Goal: Task Accomplishment & Management: Manage account settings

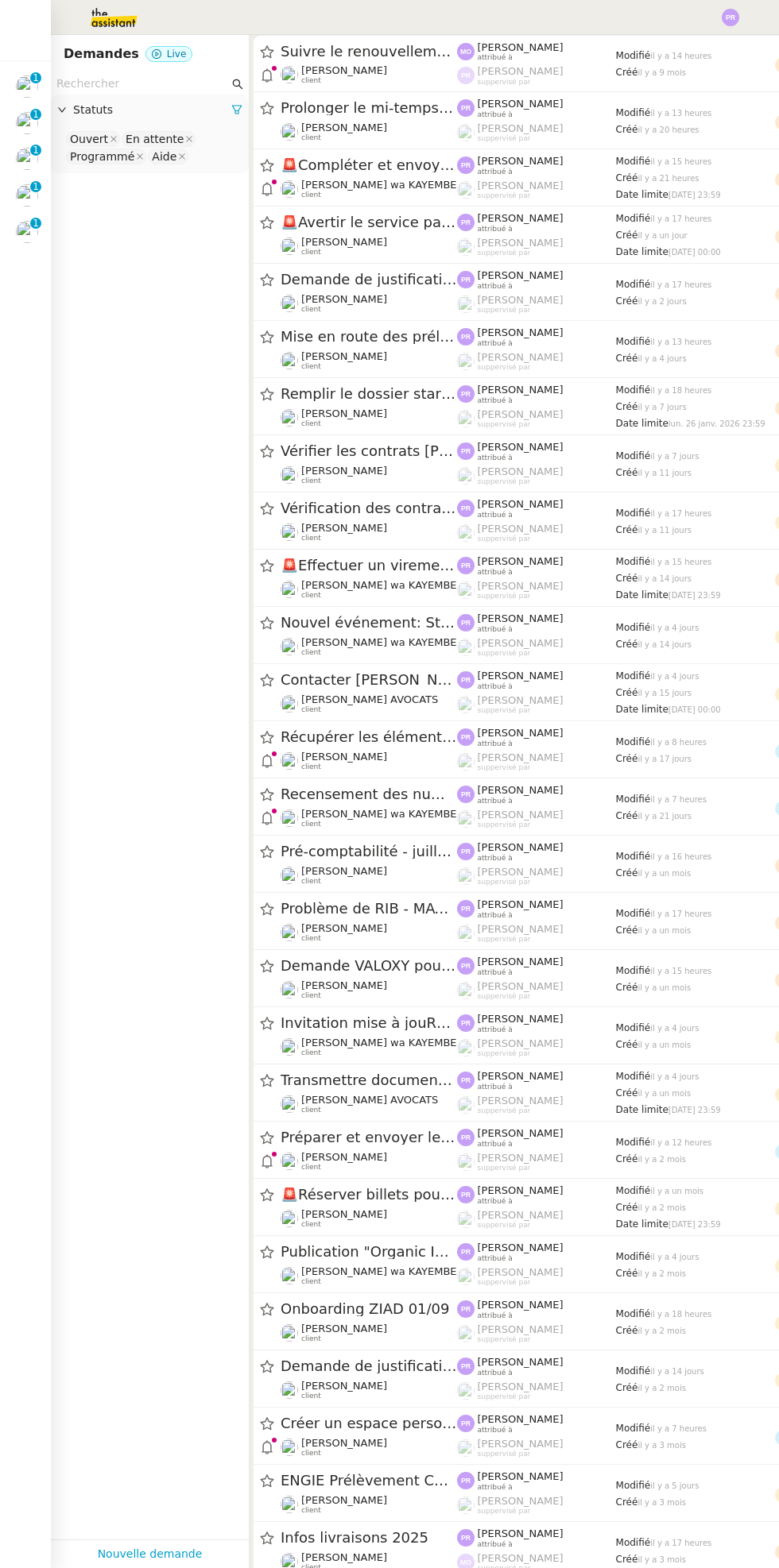
click at [35, 236] on img at bounding box center [26, 232] width 23 height 23
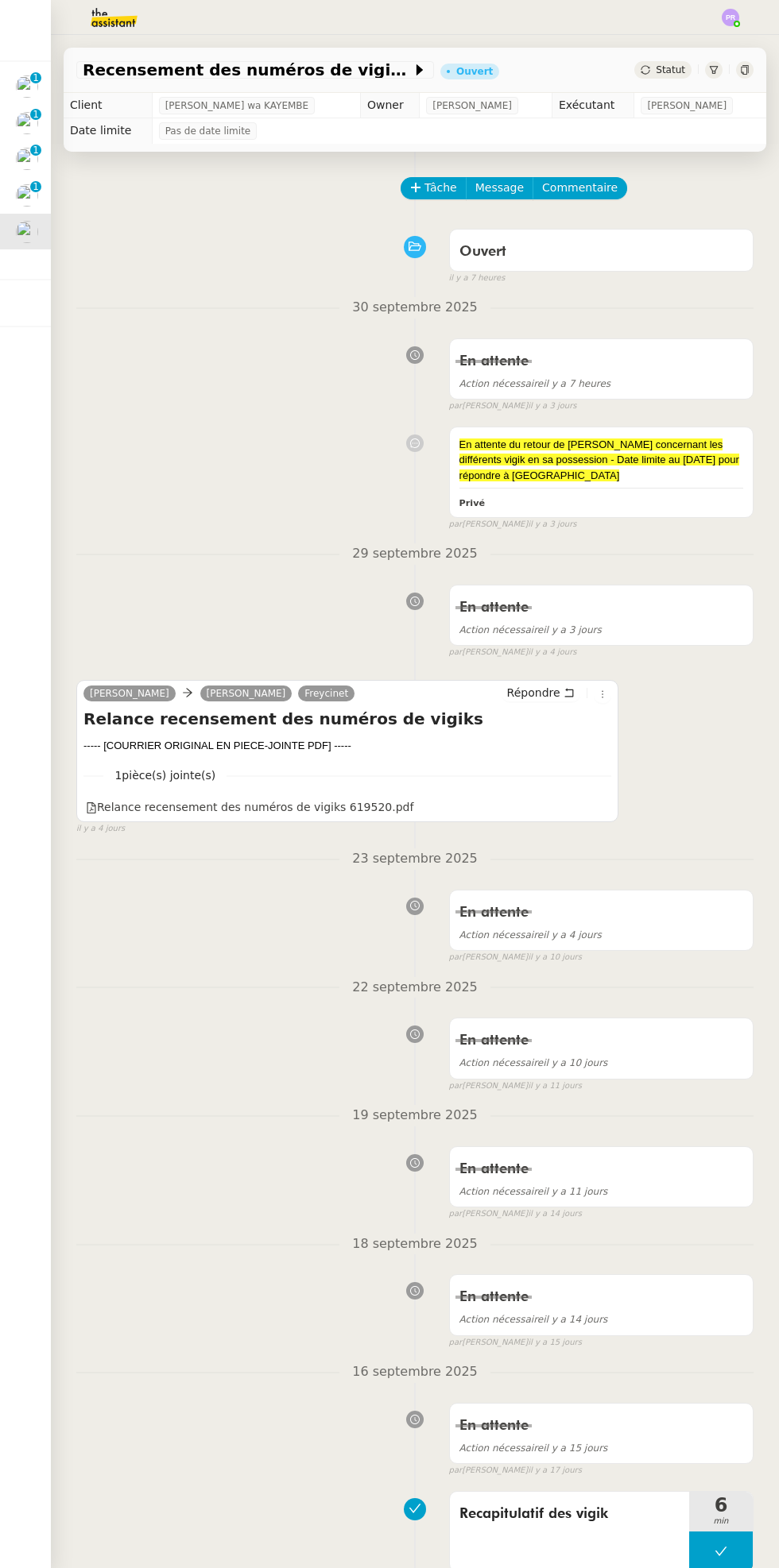
click at [666, 56] on div "Recensement des numéros de vigiks Ouvert Statut" at bounding box center [415, 71] width 702 height 45
click at [662, 65] on span "Statut" at bounding box center [670, 70] width 29 height 11
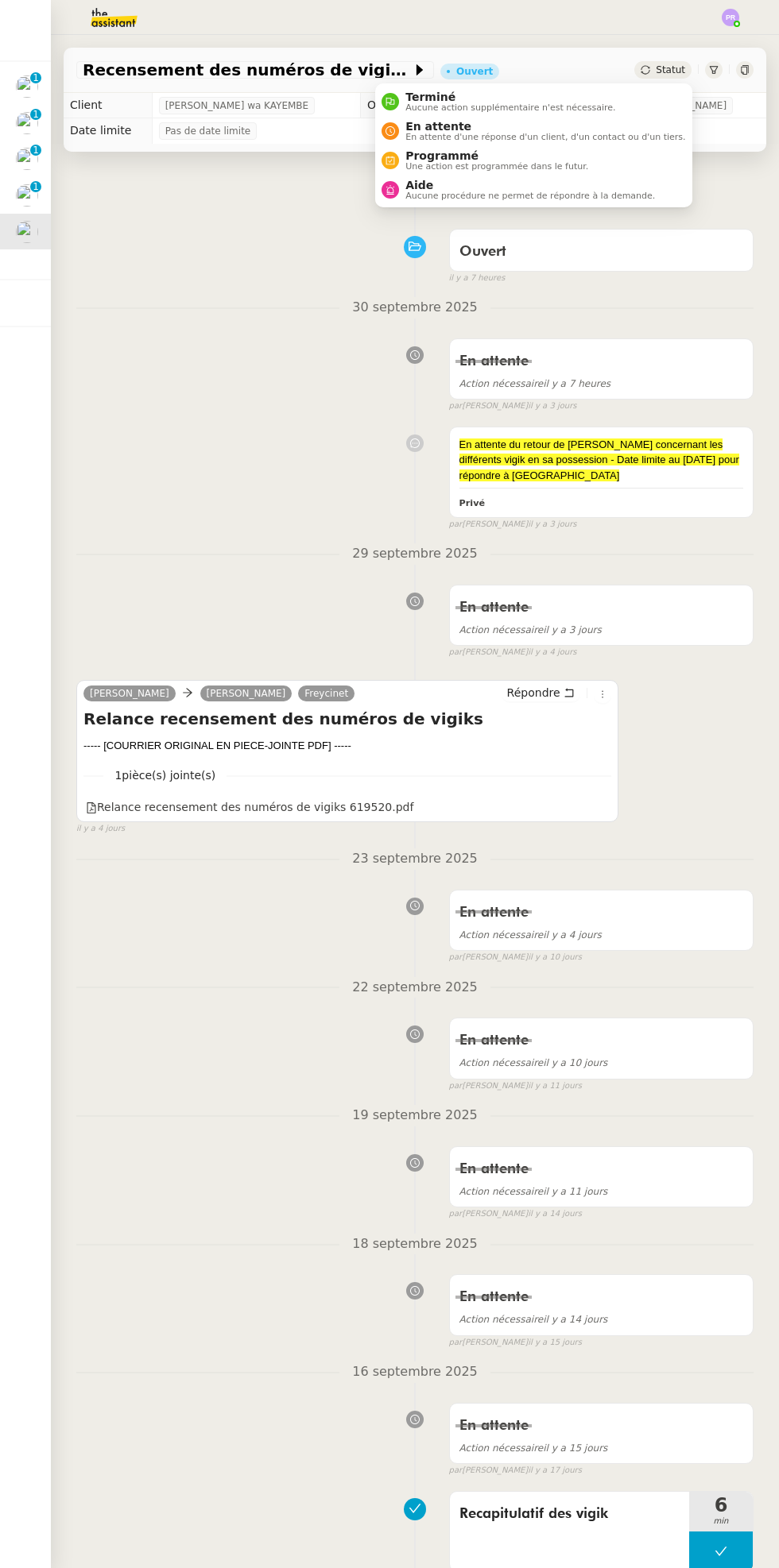
click at [535, 134] on span "En attente d'une réponse d'un client, d'un contact ou d'un tiers." at bounding box center [545, 136] width 280 height 9
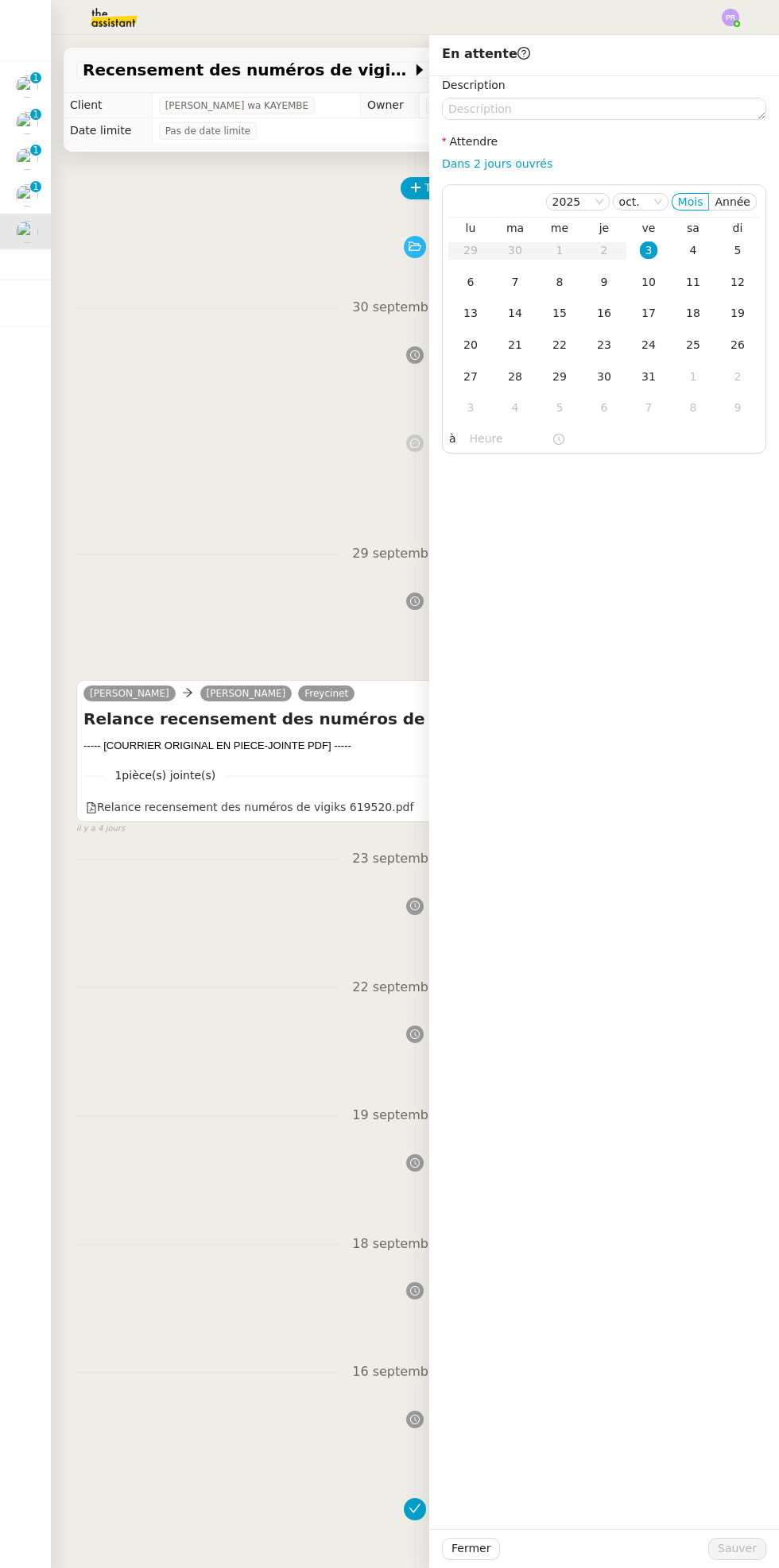
click at [464, 290] on div "6" at bounding box center [470, 283] width 18 height 18
click at [745, 1553] on span "Sauver" at bounding box center [737, 1548] width 39 height 19
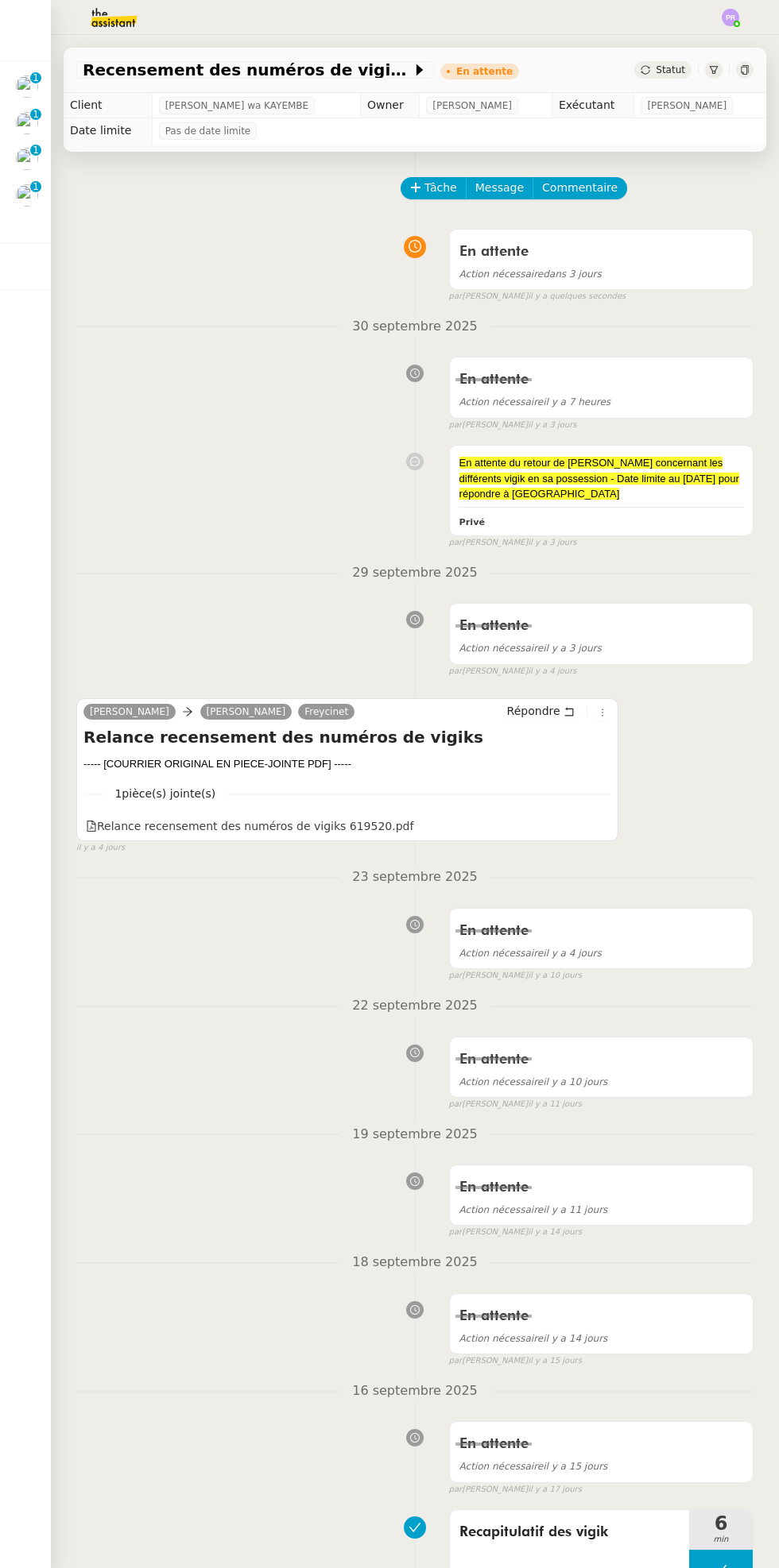
click at [39, 188] on nz-badge-sup "0 1 2 3 4 5 6 7 8 9" at bounding box center [35, 186] width 11 height 11
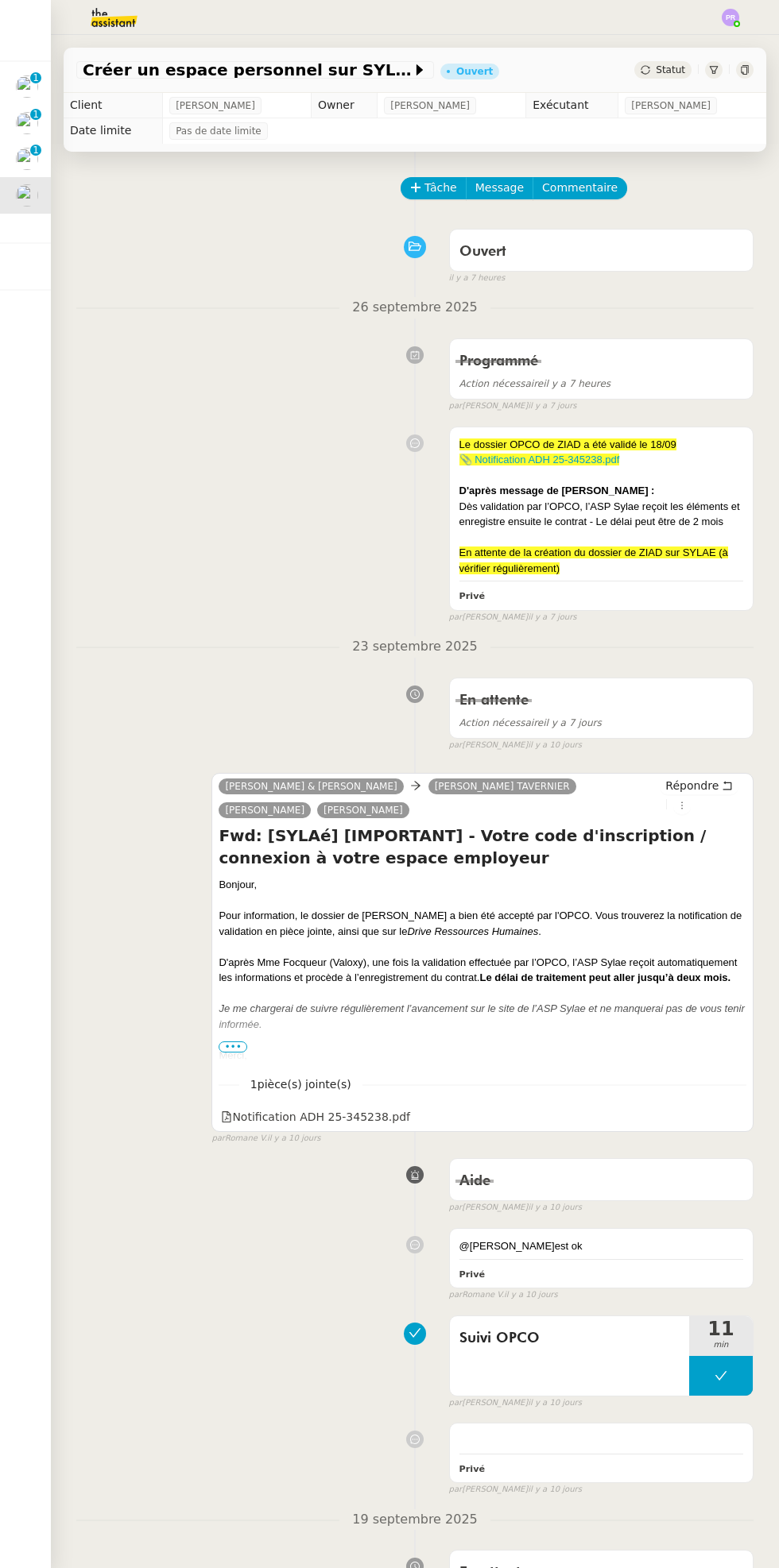
click at [649, 57] on div "Créer un espace personnel sur SYLAé Ouvert Statut" at bounding box center [415, 71] width 702 height 45
click at [679, 67] on span "Statut" at bounding box center [670, 70] width 29 height 11
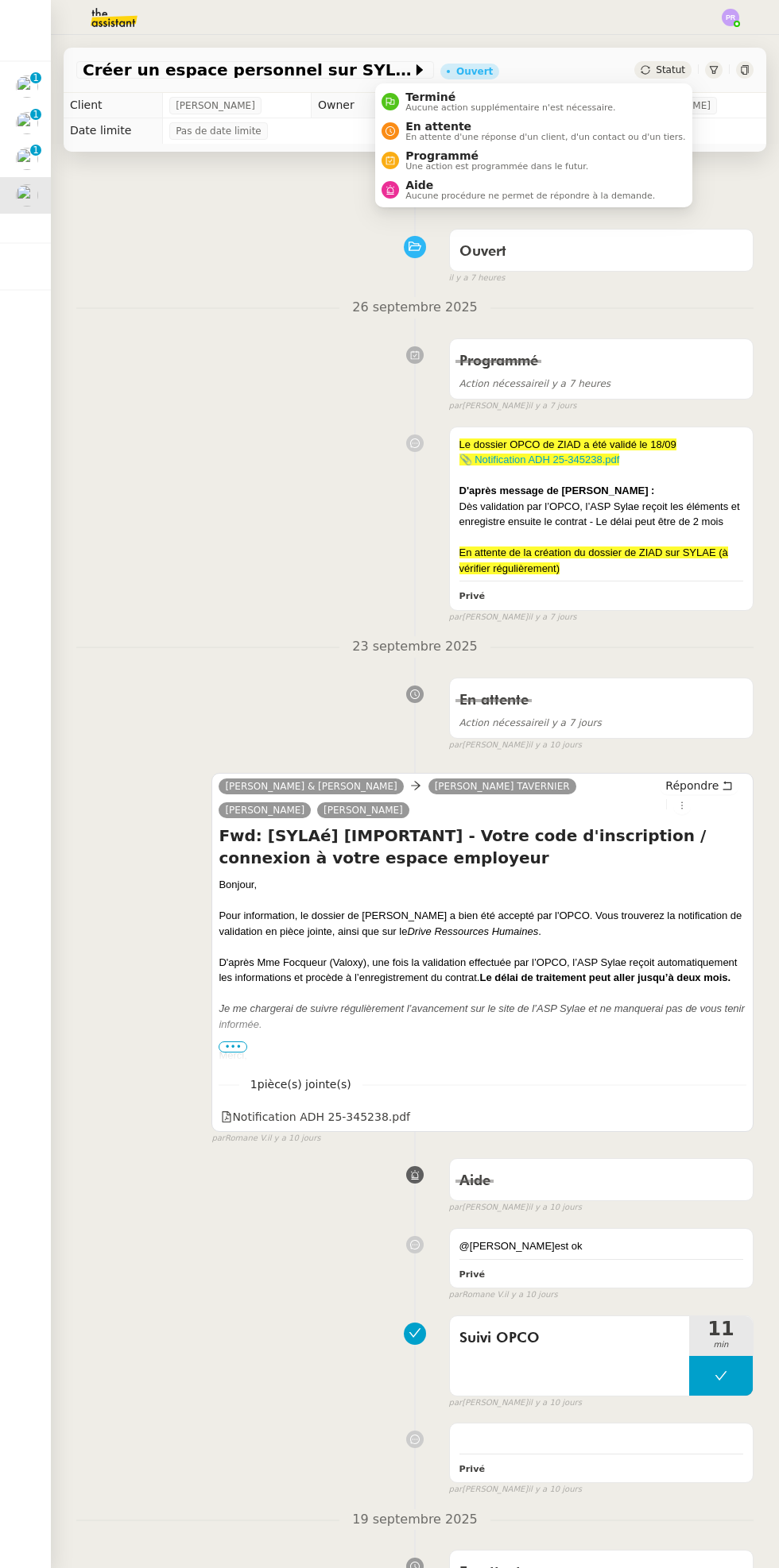
click at [541, 134] on span "En attente d'une réponse d'un client, d'un contact ou d'un tiers." at bounding box center [545, 136] width 280 height 9
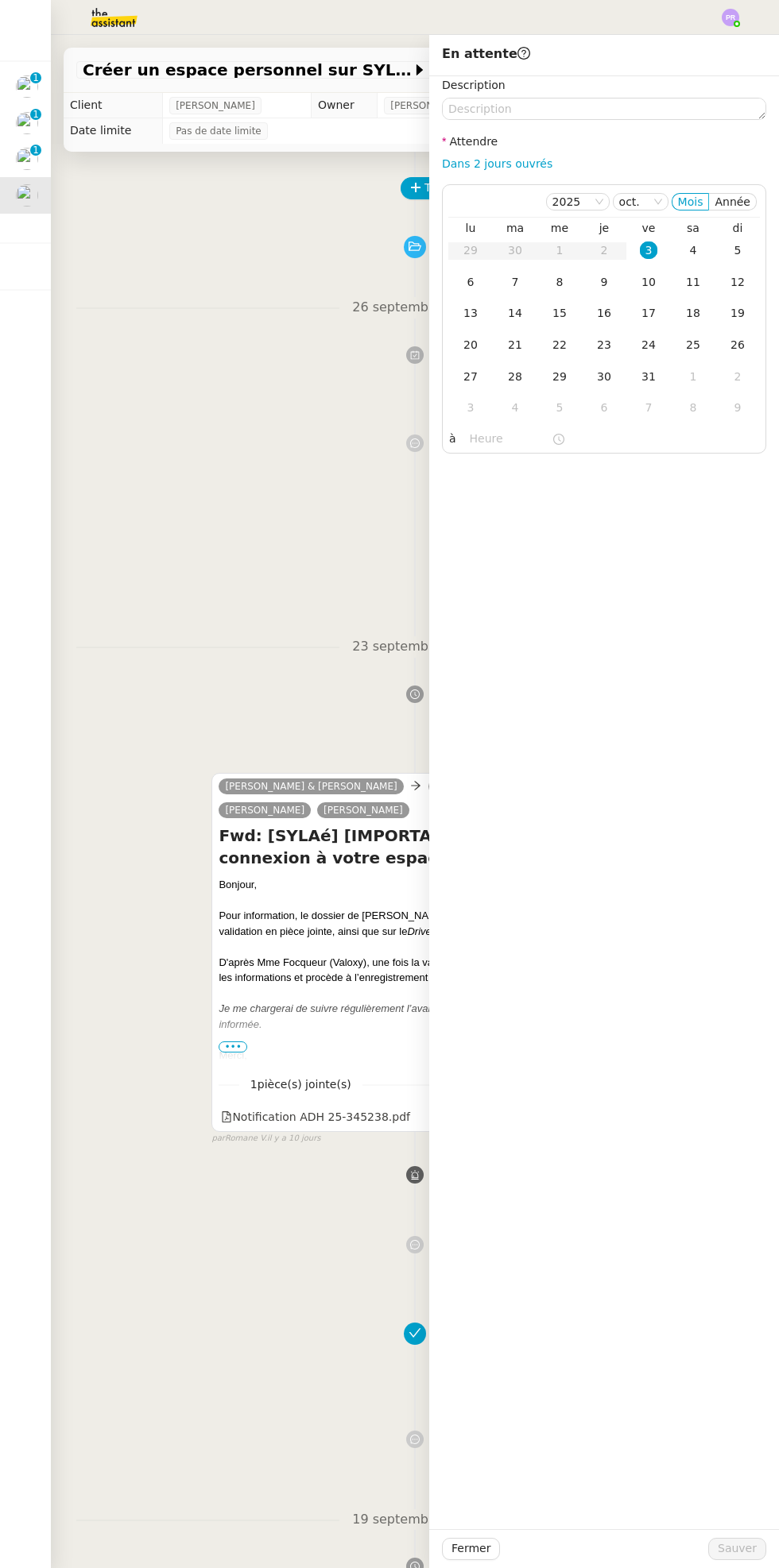
click at [470, 282] on div "6" at bounding box center [470, 283] width 18 height 18
click at [741, 1557] on span "Sauver" at bounding box center [737, 1548] width 39 height 19
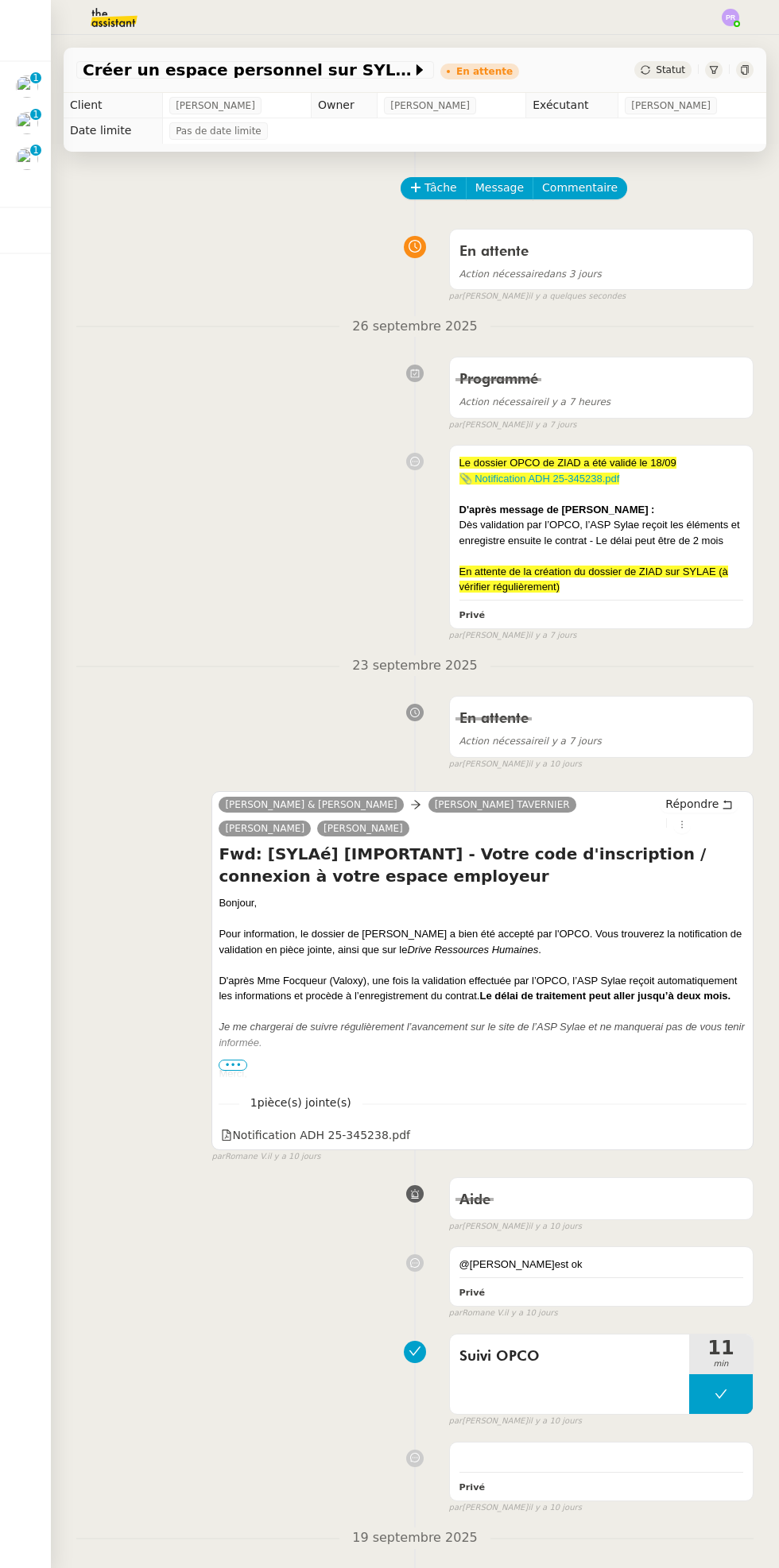
click at [37, 165] on div at bounding box center [26, 159] width 23 height 23
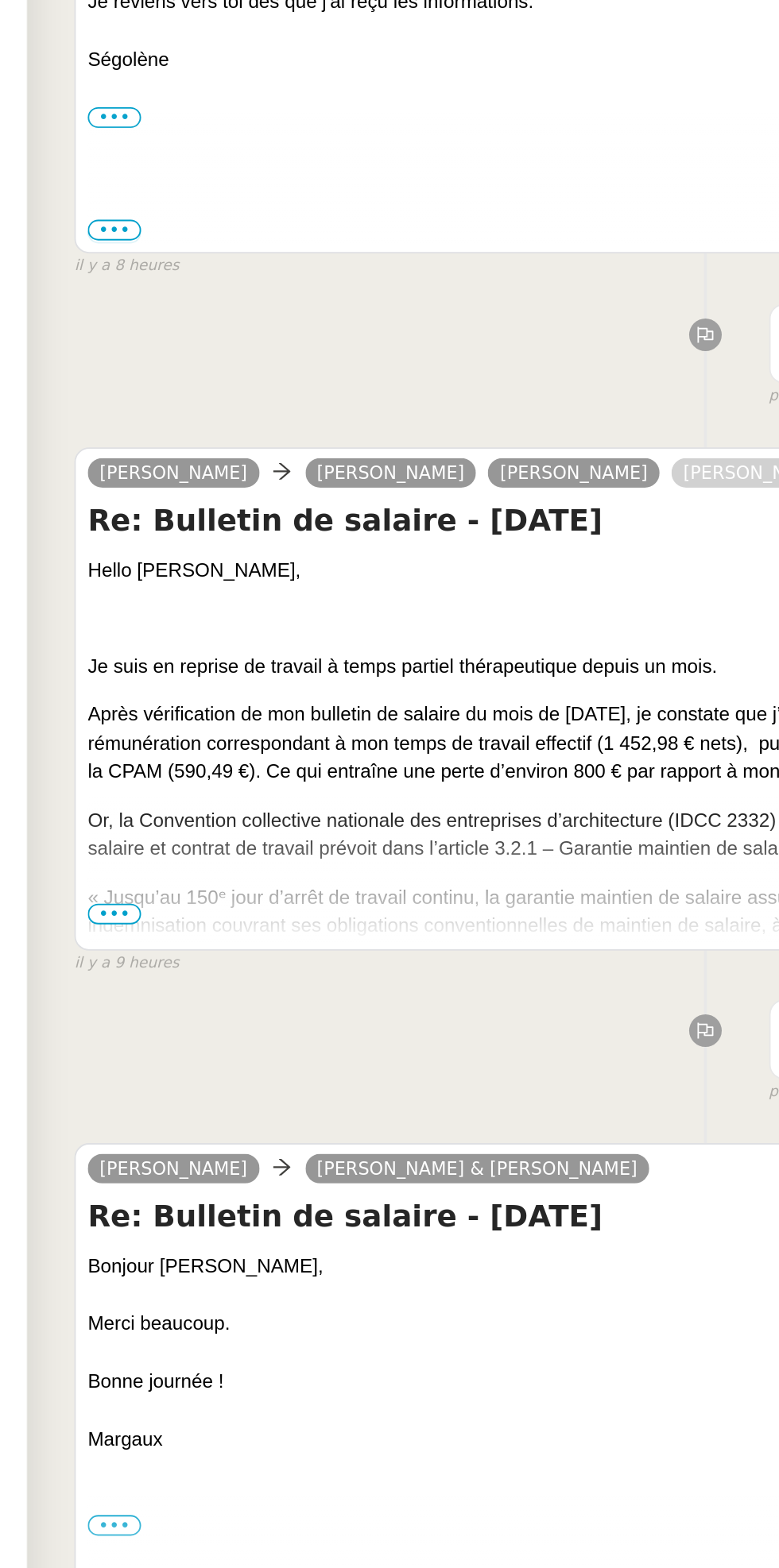
click at [104, 948] on span "•••" at bounding box center [97, 946] width 28 height 11
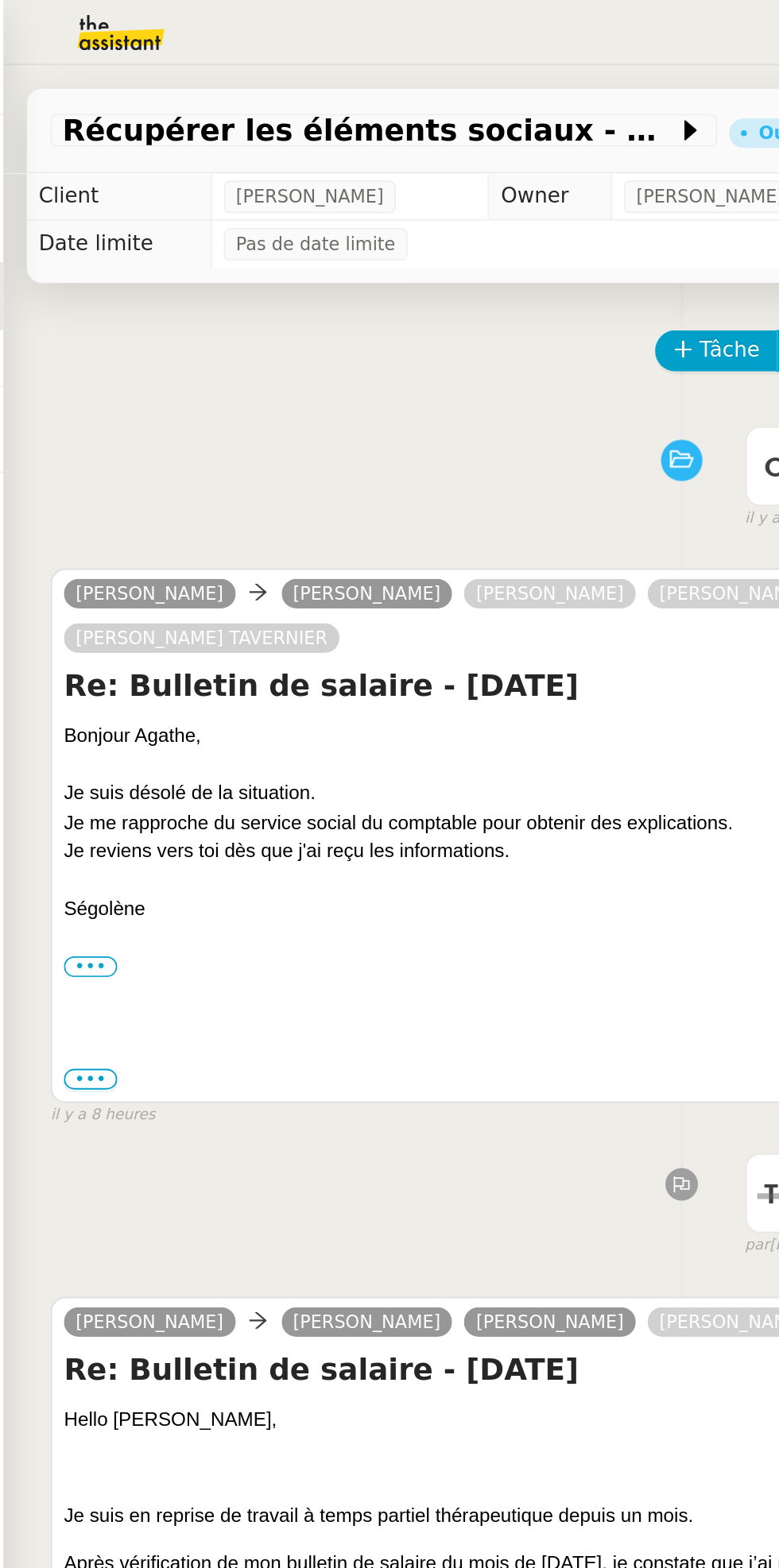
scroll to position [1, 0]
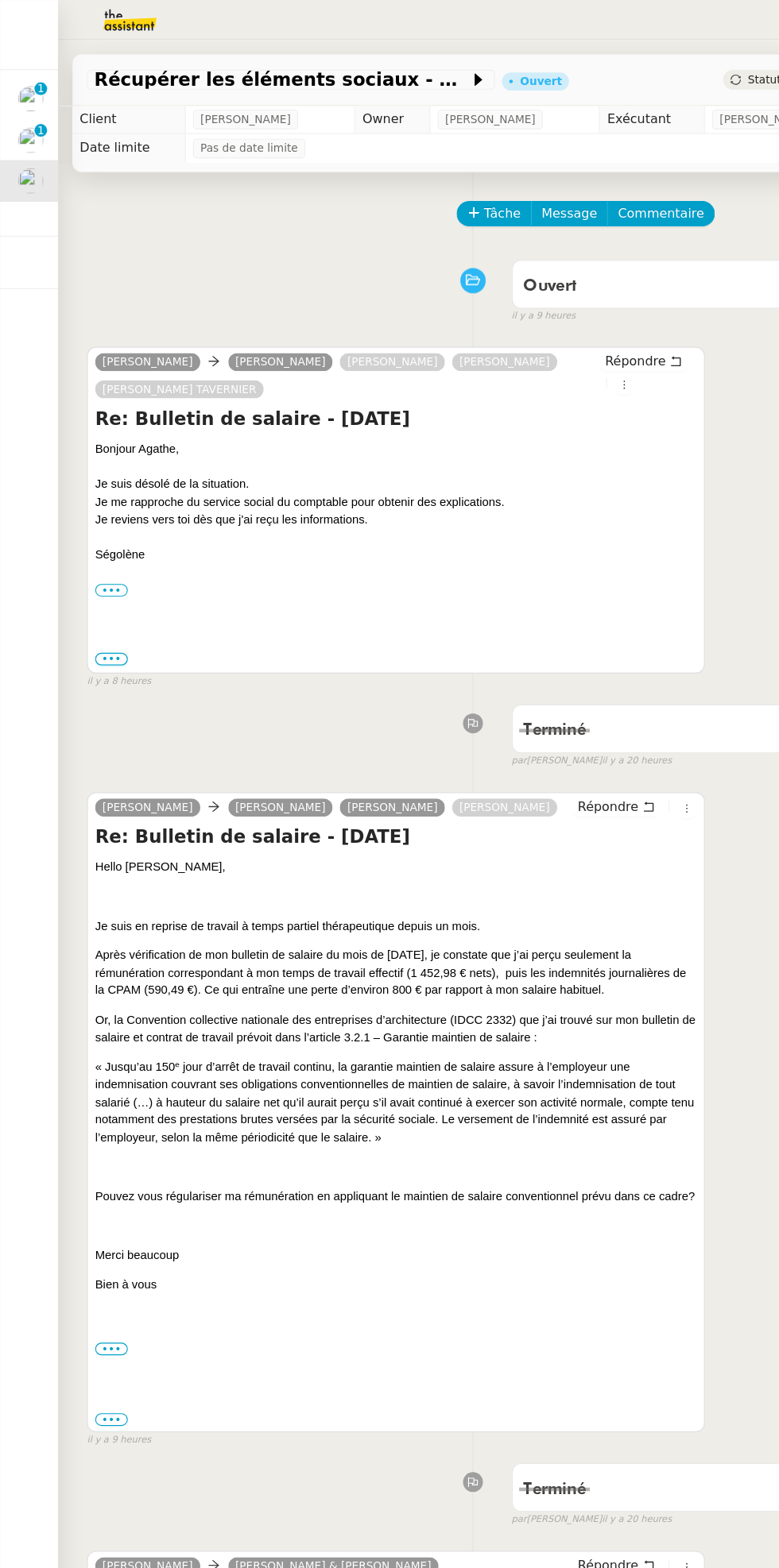
click at [23, 122] on img at bounding box center [26, 123] width 23 height 23
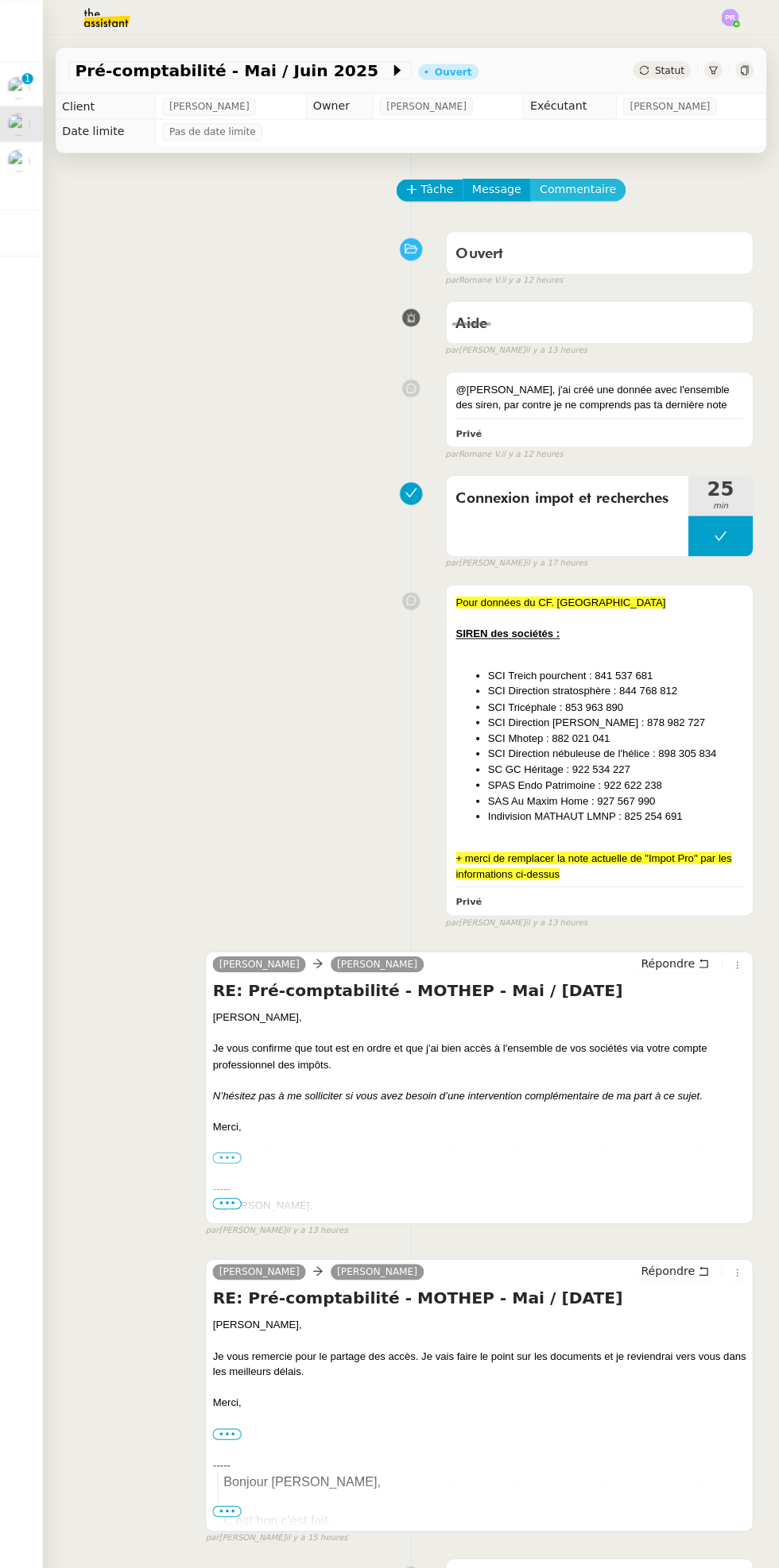
click at [585, 187] on span "Commentaire" at bounding box center [579, 187] width 76 height 19
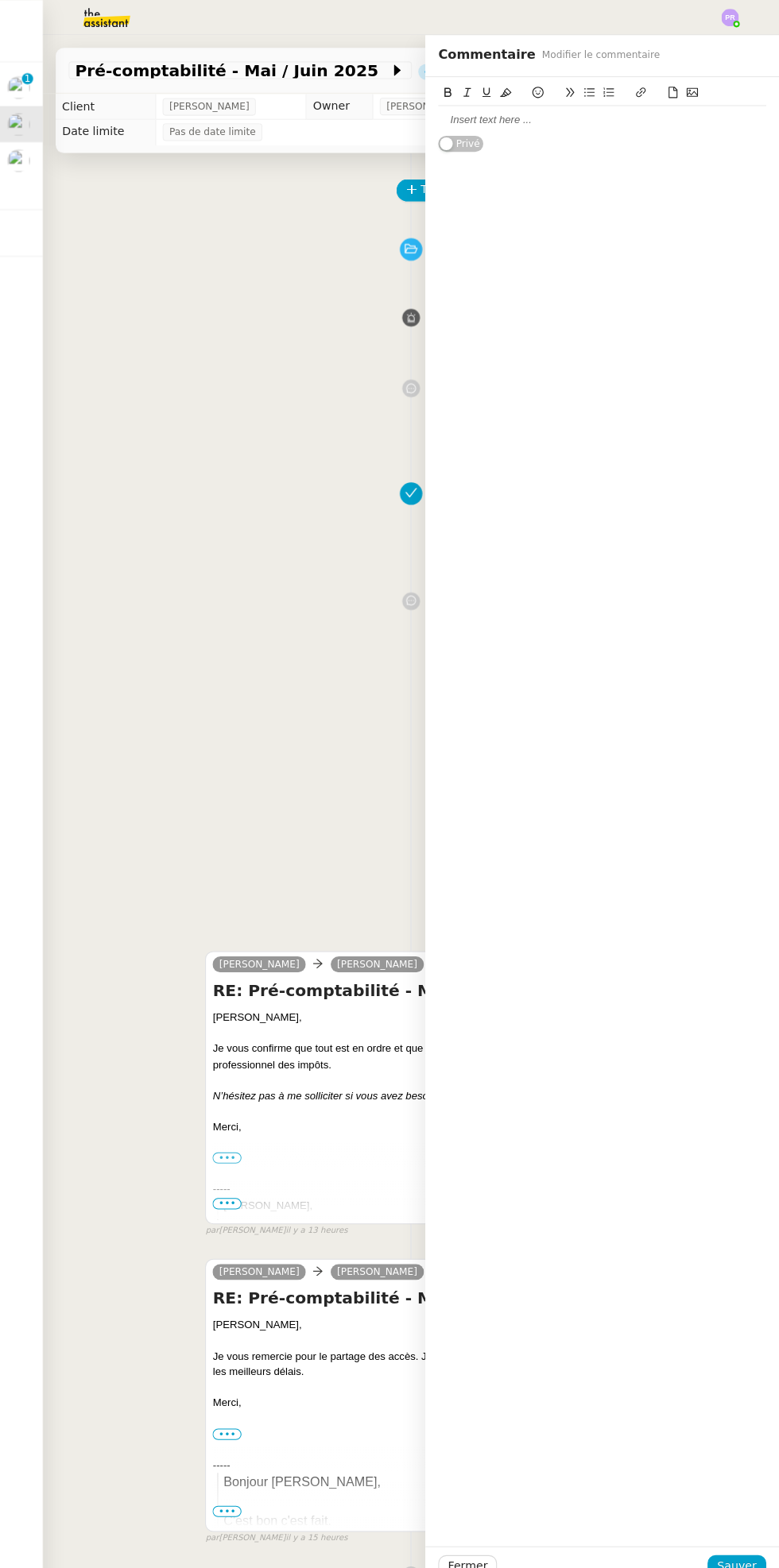
click at [573, 128] on div at bounding box center [603, 119] width 324 height 27
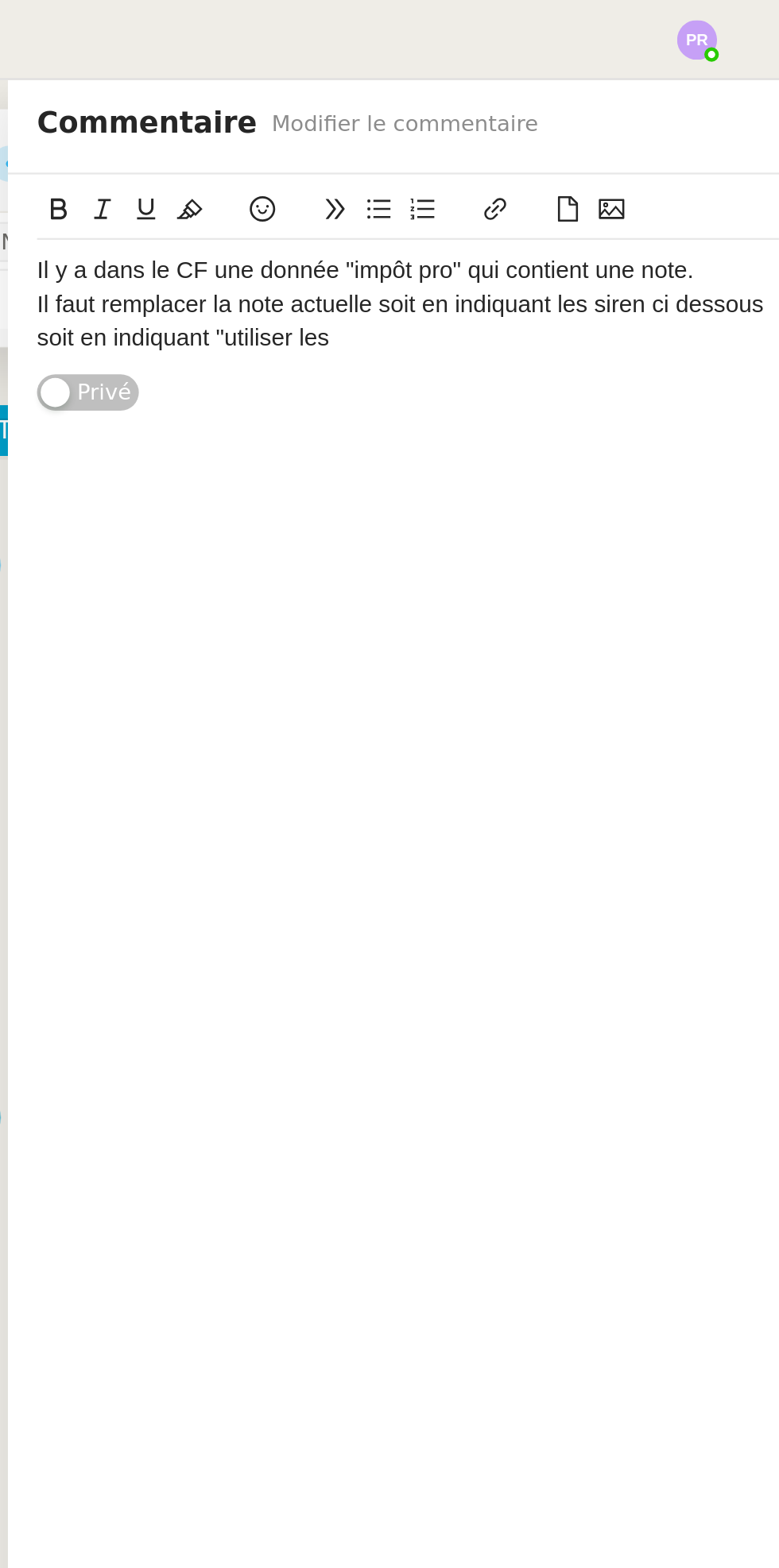
click at [446, 119] on div "Il y a dans le CF une donnée "impôt pro" qui contient une note." at bounding box center [603, 118] width 324 height 15
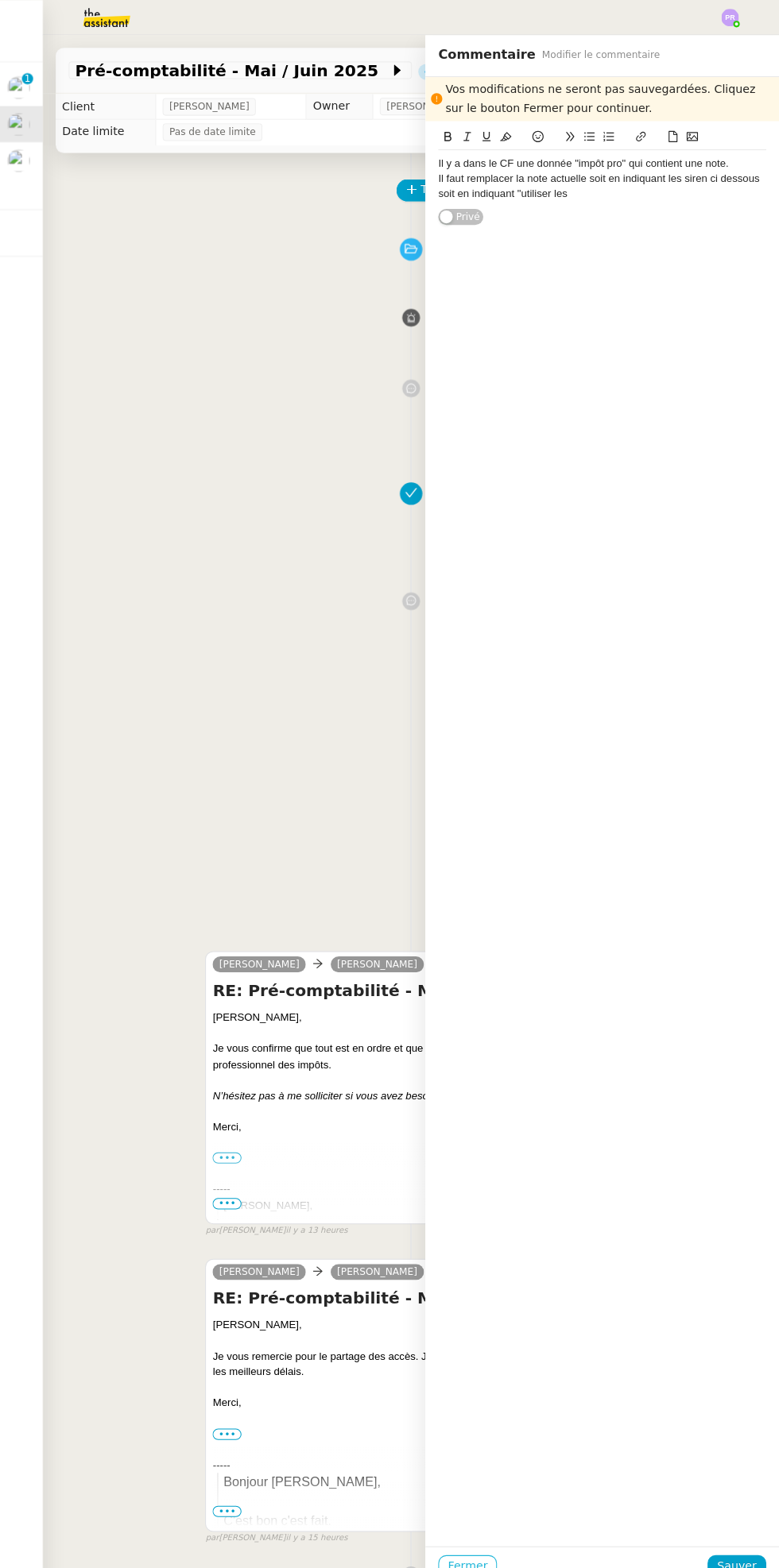
click at [493, 1546] on button "Fermer" at bounding box center [470, 1549] width 58 height 23
click at [603, 1507] on span "Ok" at bounding box center [610, 1507] width 15 height 16
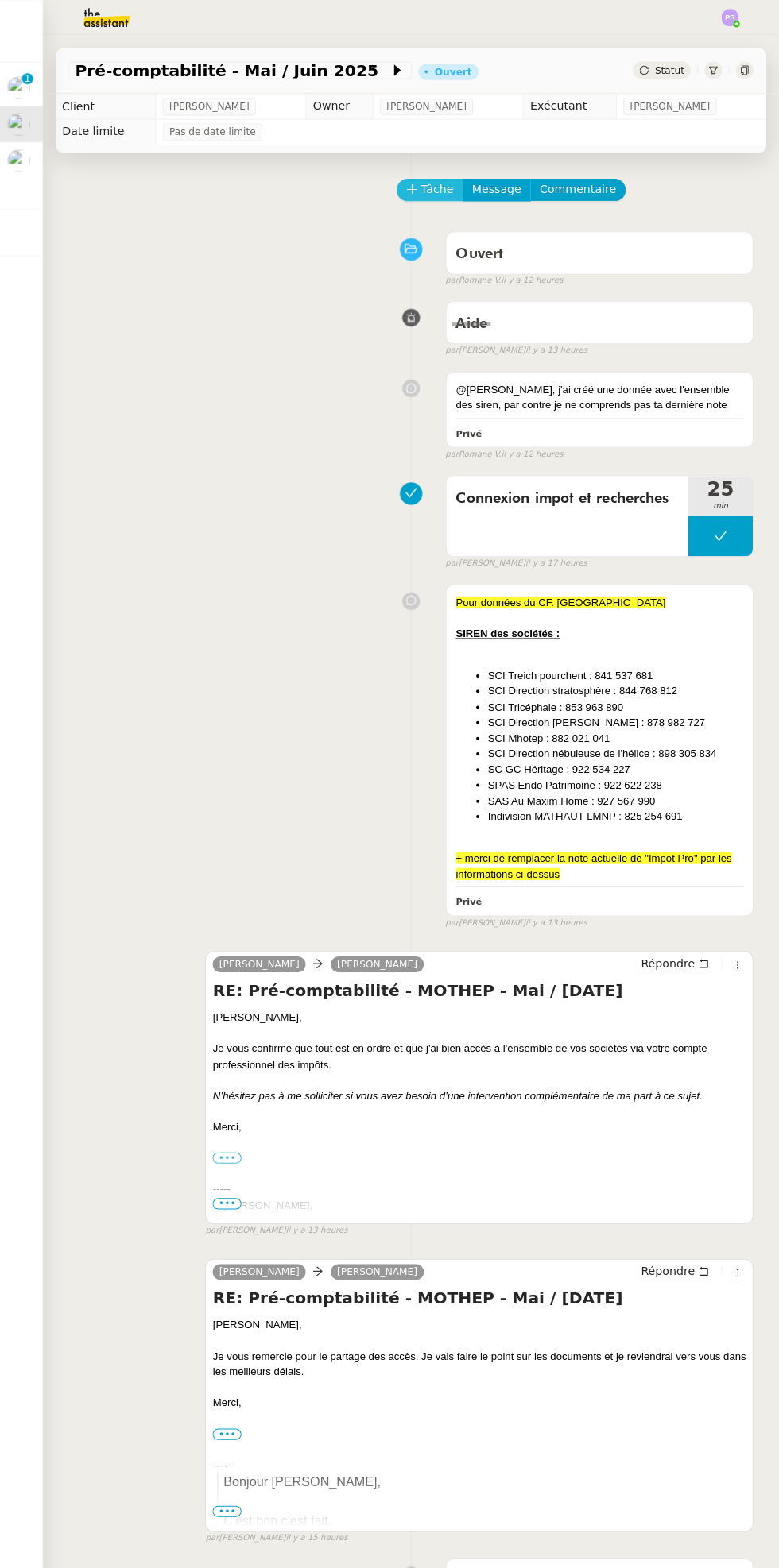
click at [439, 187] on span "Tâche" at bounding box center [440, 187] width 32 height 19
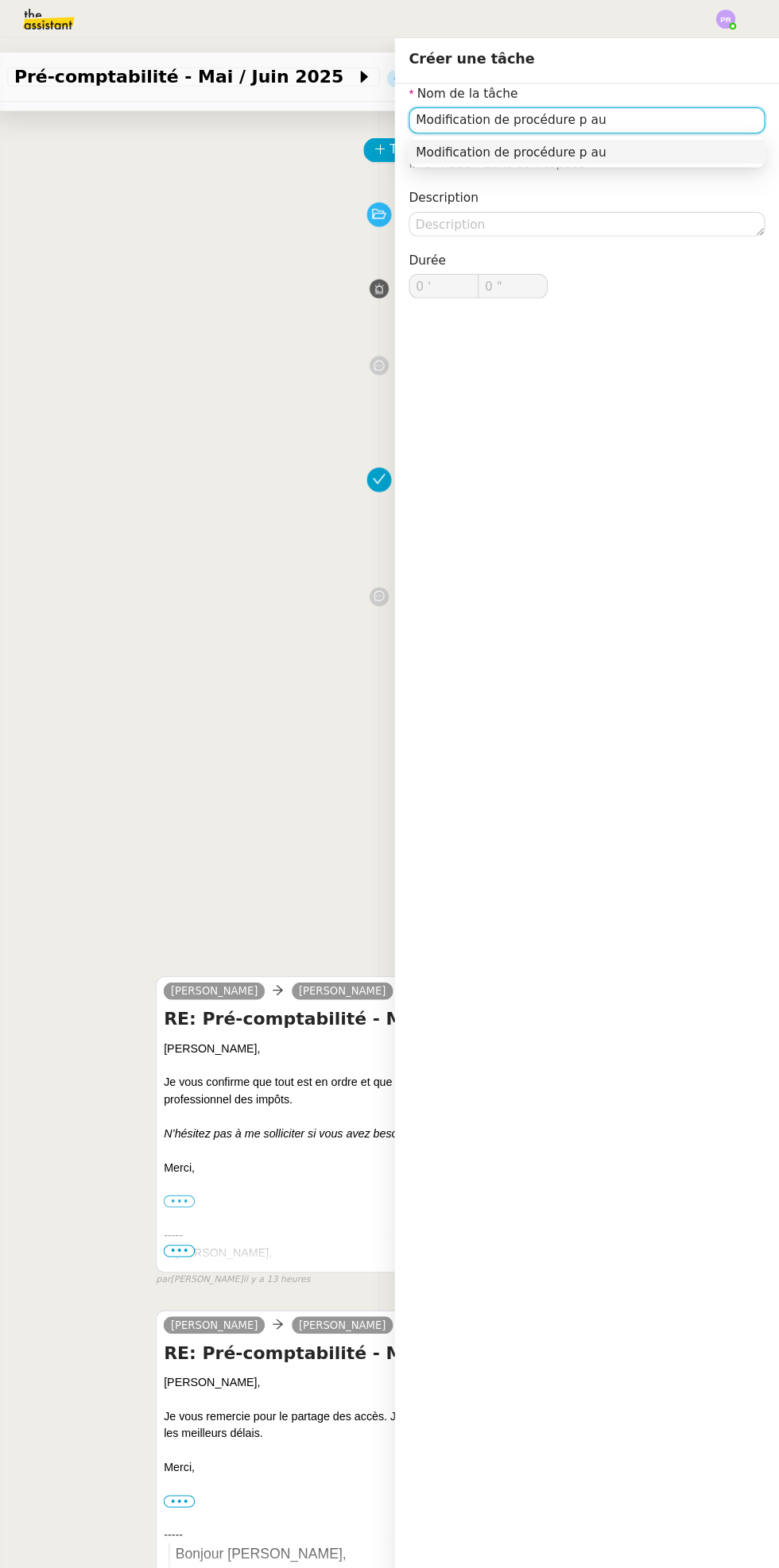
type input "Modification de procédure p au"
click at [559, 588] on div "Nom de la tâche Modification de procédure p au ⚠️ Privilégiez un titre clair et…" at bounding box center [603, 803] width 349 height 1453
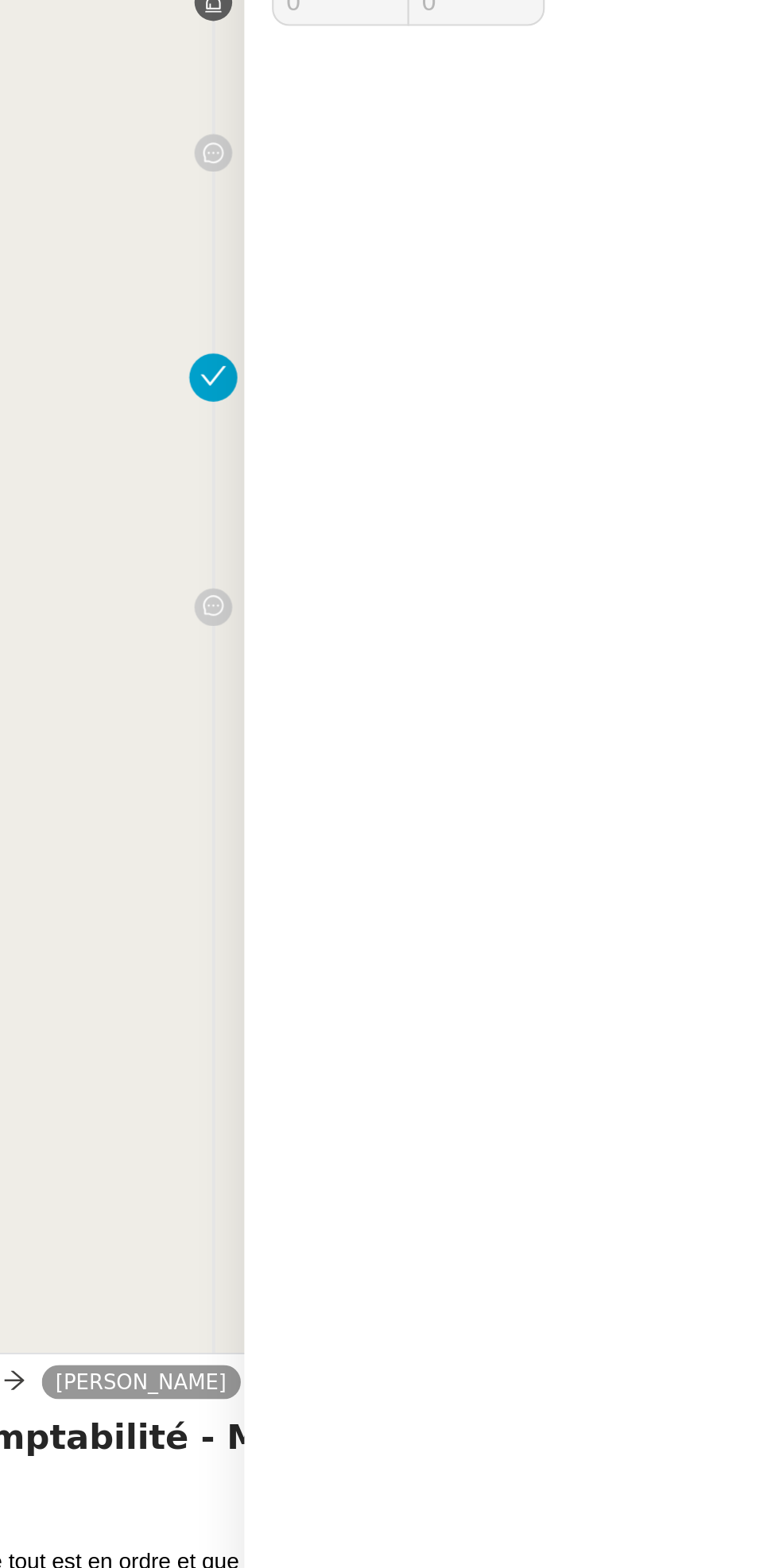
scroll to position [56, 0]
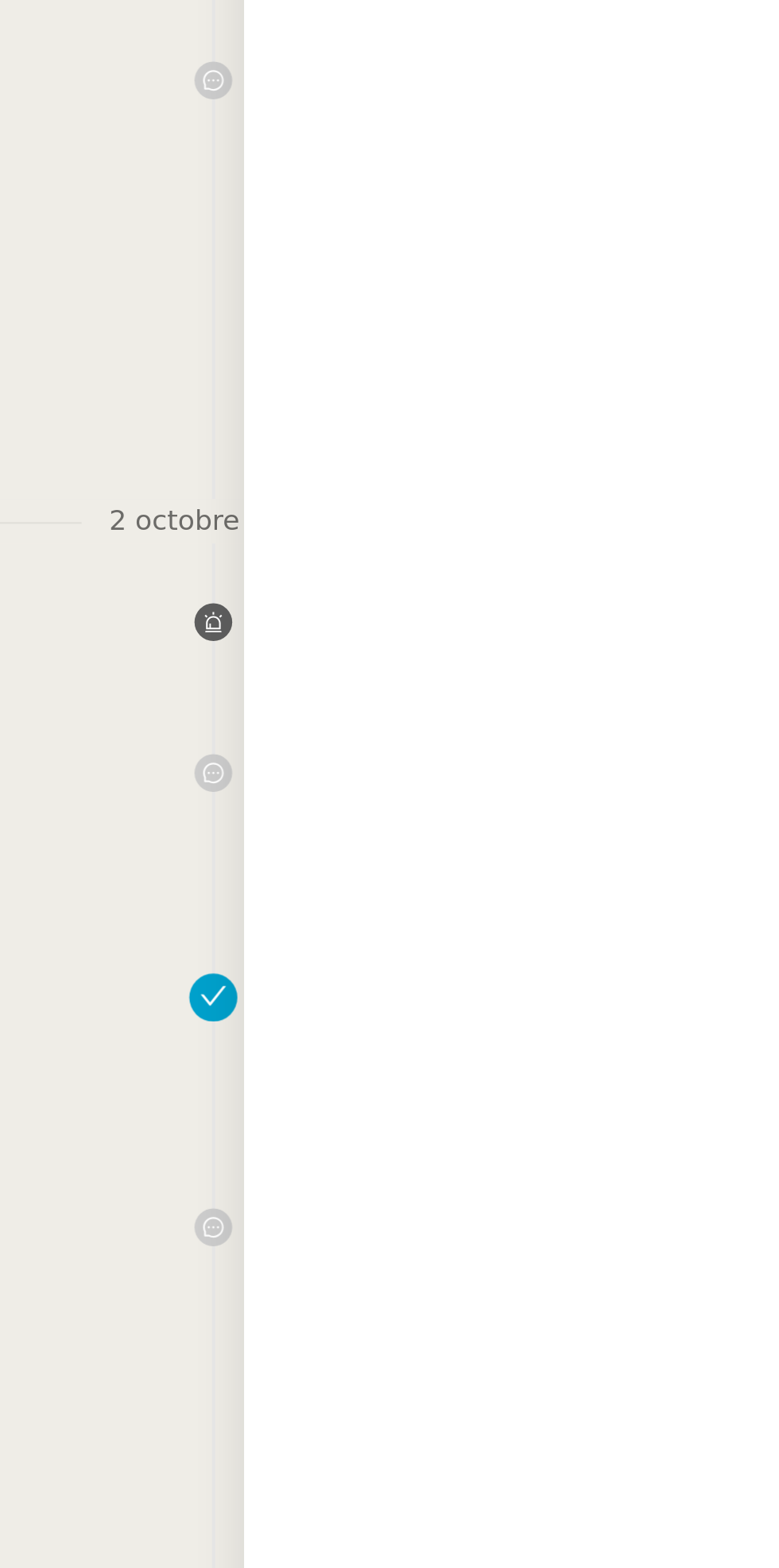
type input "0 '"
type input "0 ""
